Goal: Information Seeking & Learning: Learn about a topic

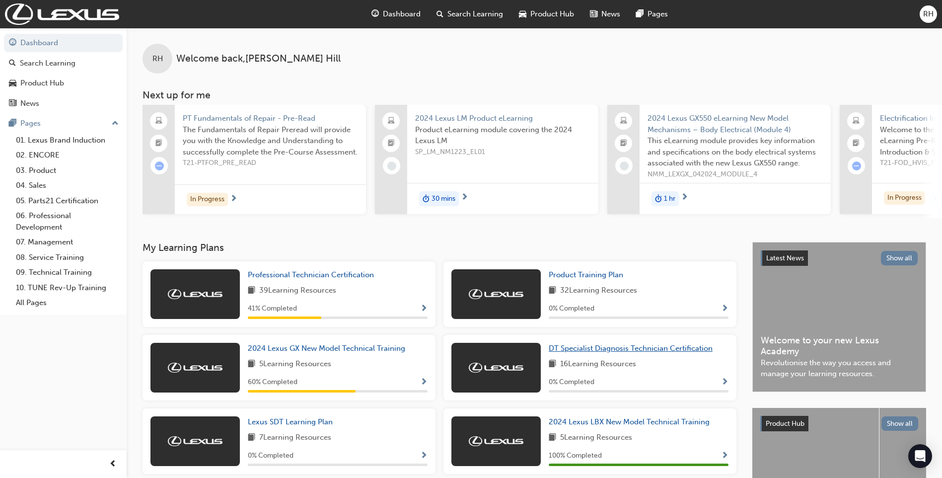
click at [585, 351] on span "DT Specialist Diagnosis Technician Certification" at bounding box center [631, 348] width 164 height 9
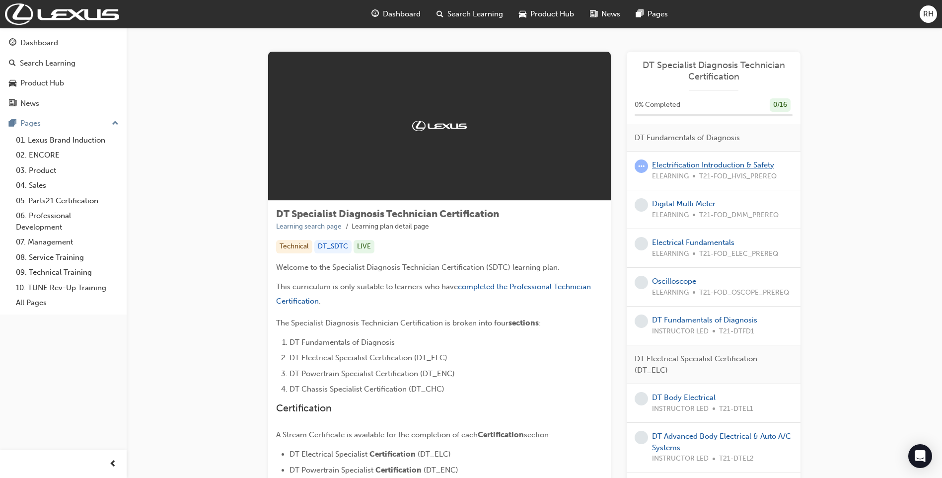
click at [692, 164] on link "Electrification Introduction & Safety" at bounding box center [713, 164] width 122 height 9
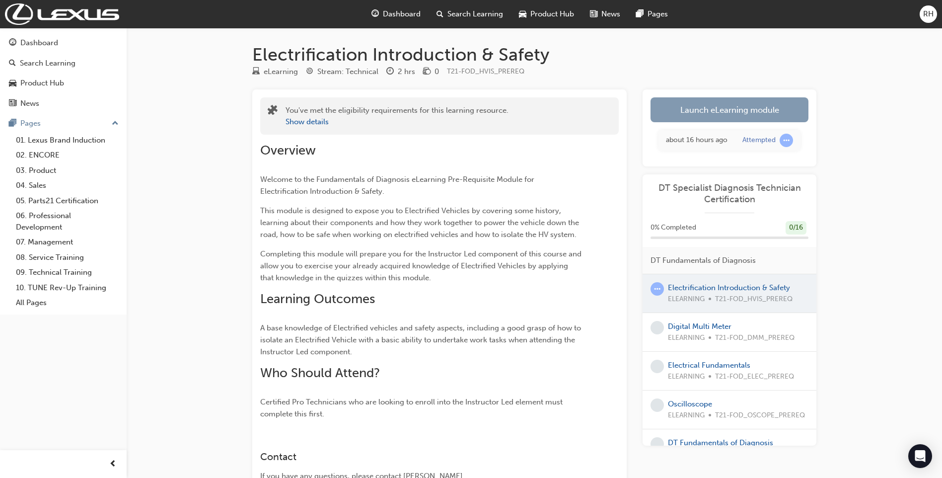
click at [709, 116] on link "Launch eLearning module" at bounding box center [729, 109] width 158 height 25
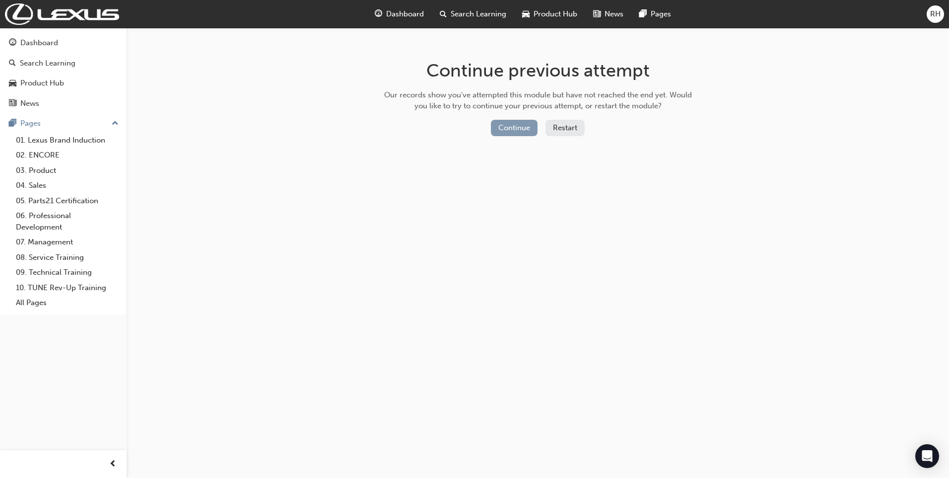
click at [519, 129] on button "Continue" at bounding box center [514, 128] width 47 height 16
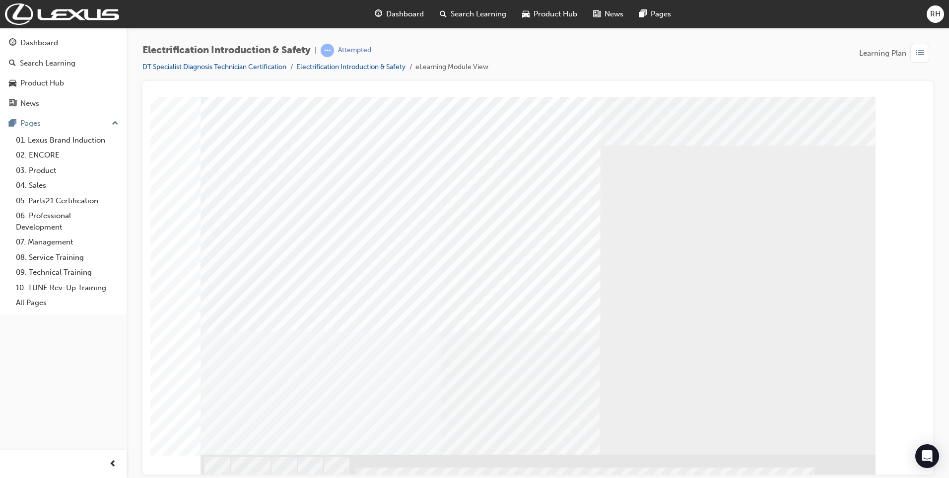
click at [757, 286] on div at bounding box center [753, 291] width 27 height 24
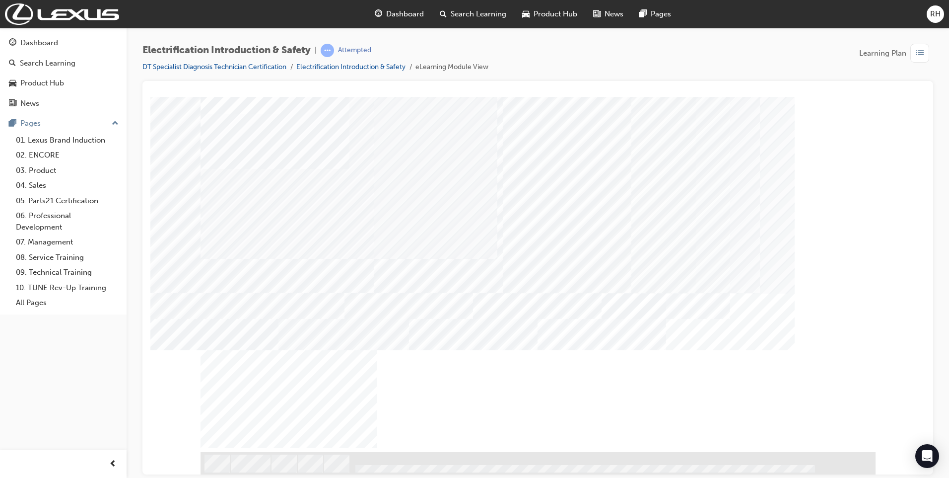
scroll to position [0, 0]
click at [263, 472] on div "NEXT Trigger this button to go to the next slide" at bounding box center [232, 481] width 63 height 18
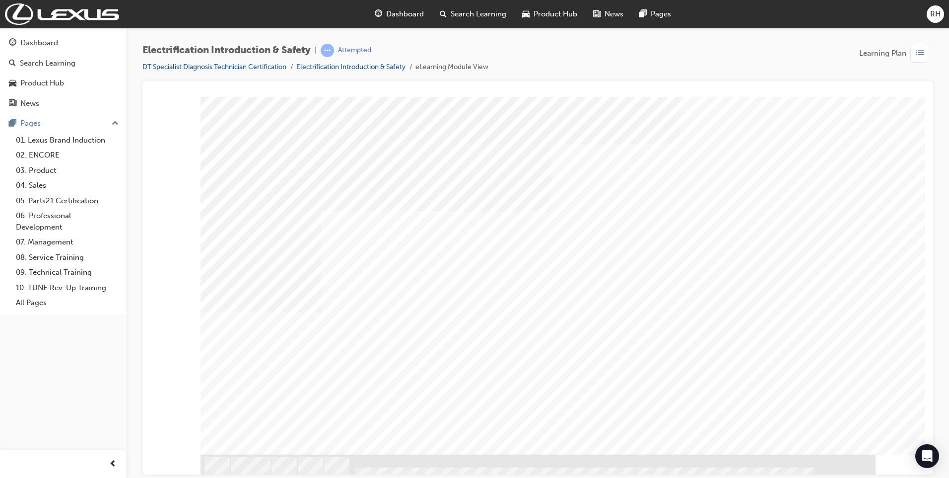
click at [700, 164] on div "Play" at bounding box center [699, 164] width 291 height 0
click at [799, 164] on div "Video" at bounding box center [699, 164] width 291 height 0
click at [791, 164] on div "Video" at bounding box center [699, 164] width 291 height 0
click at [263, 472] on div "NEXT Trigger this button to go to the next slide" at bounding box center [232, 481] width 63 height 18
